Goal: Information Seeking & Learning: Learn about a topic

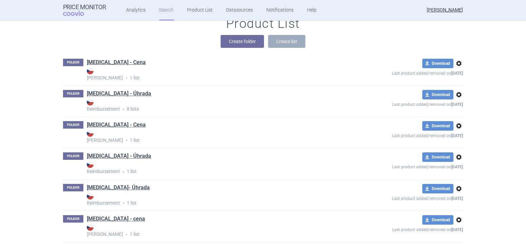
scroll to position [92, 0]
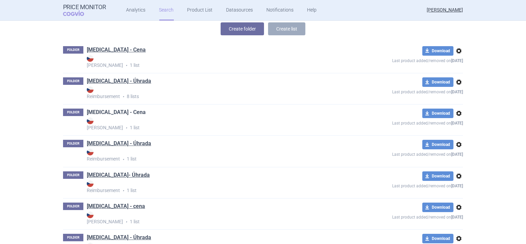
click at [102, 114] on link "[MEDICAL_DATA] - Cena" at bounding box center [116, 111] width 59 height 7
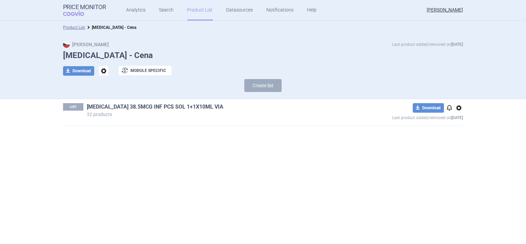
click at [144, 108] on link "[MEDICAL_DATA] 38.5MCG INF PCS SOL 1+1X10ML VIA" at bounding box center [155, 106] width 137 height 7
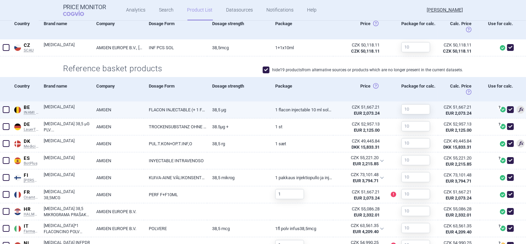
scroll to position [168, 0]
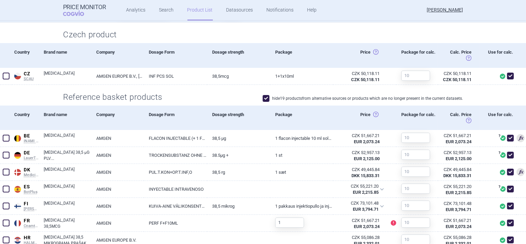
click at [264, 99] on span at bounding box center [266, 98] width 7 height 7
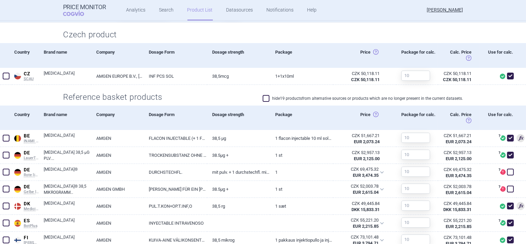
click at [265, 98] on span at bounding box center [266, 98] width 7 height 7
checkbox input "true"
